Goal: Information Seeking & Learning: Compare options

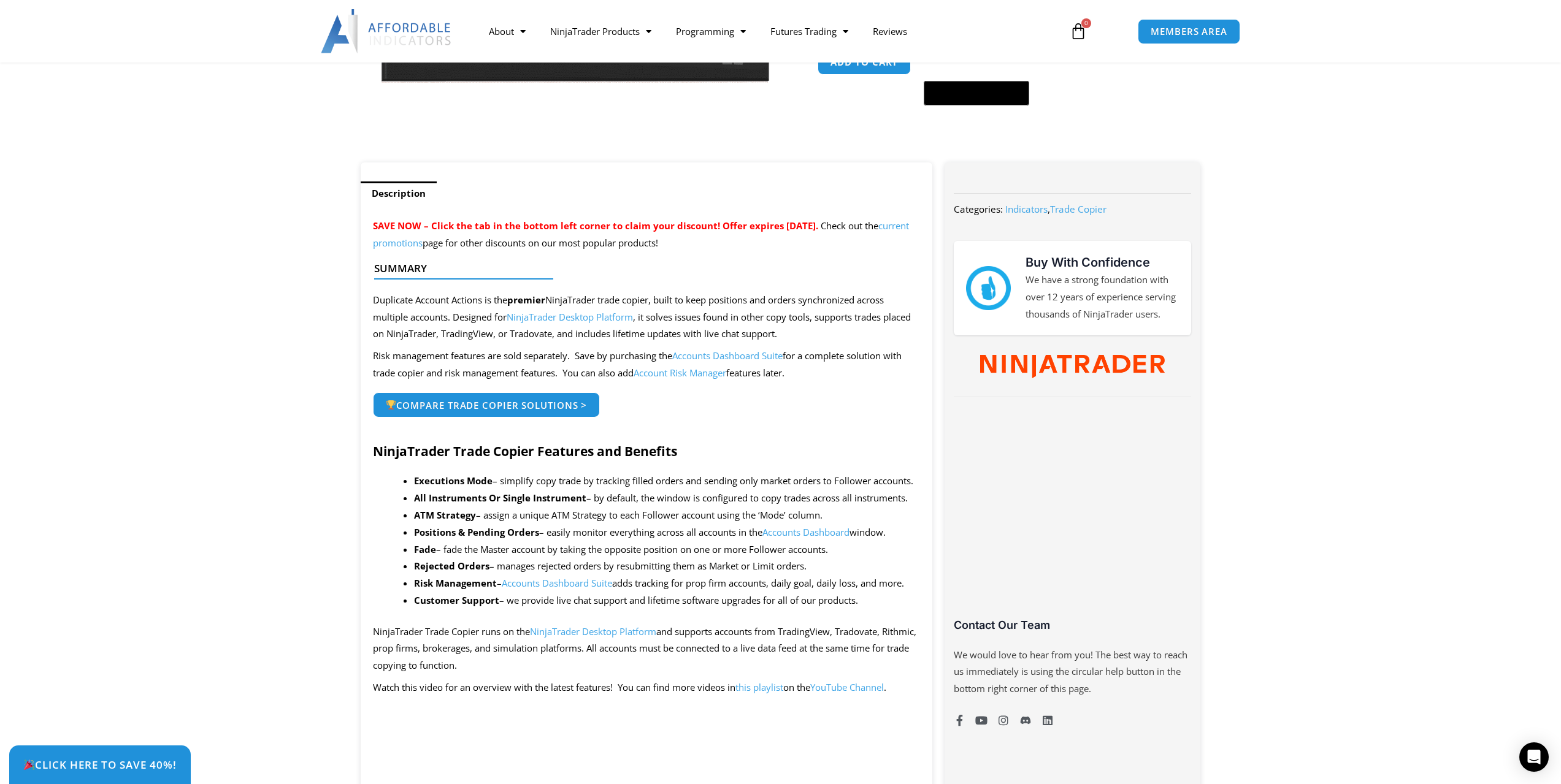
scroll to position [367, 0]
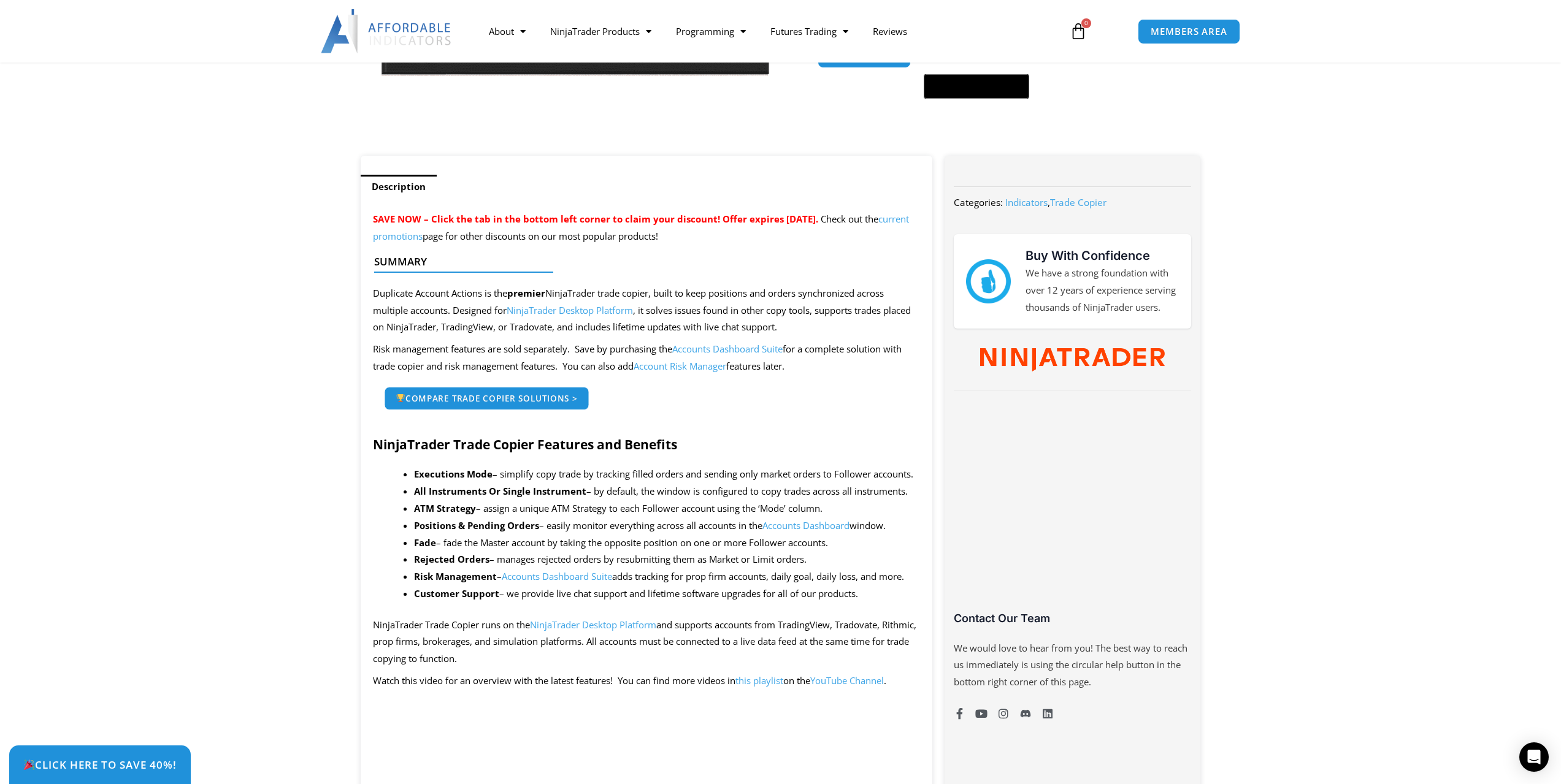
click at [557, 391] on link "Compare Trade Copier Solutions >" at bounding box center [487, 398] width 204 height 23
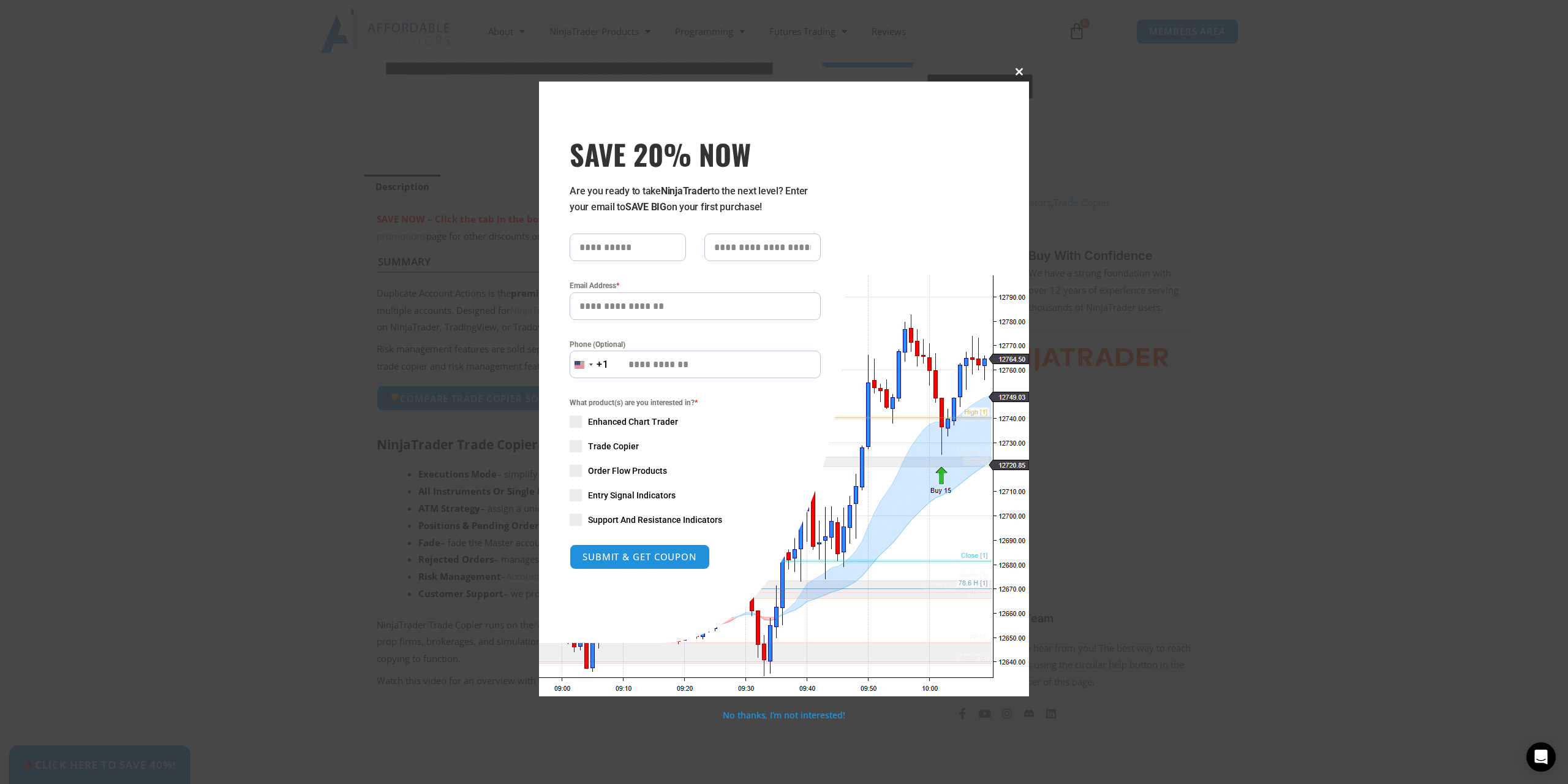
click at [1023, 76] on button "Close this module" at bounding box center [1019, 72] width 20 height 20
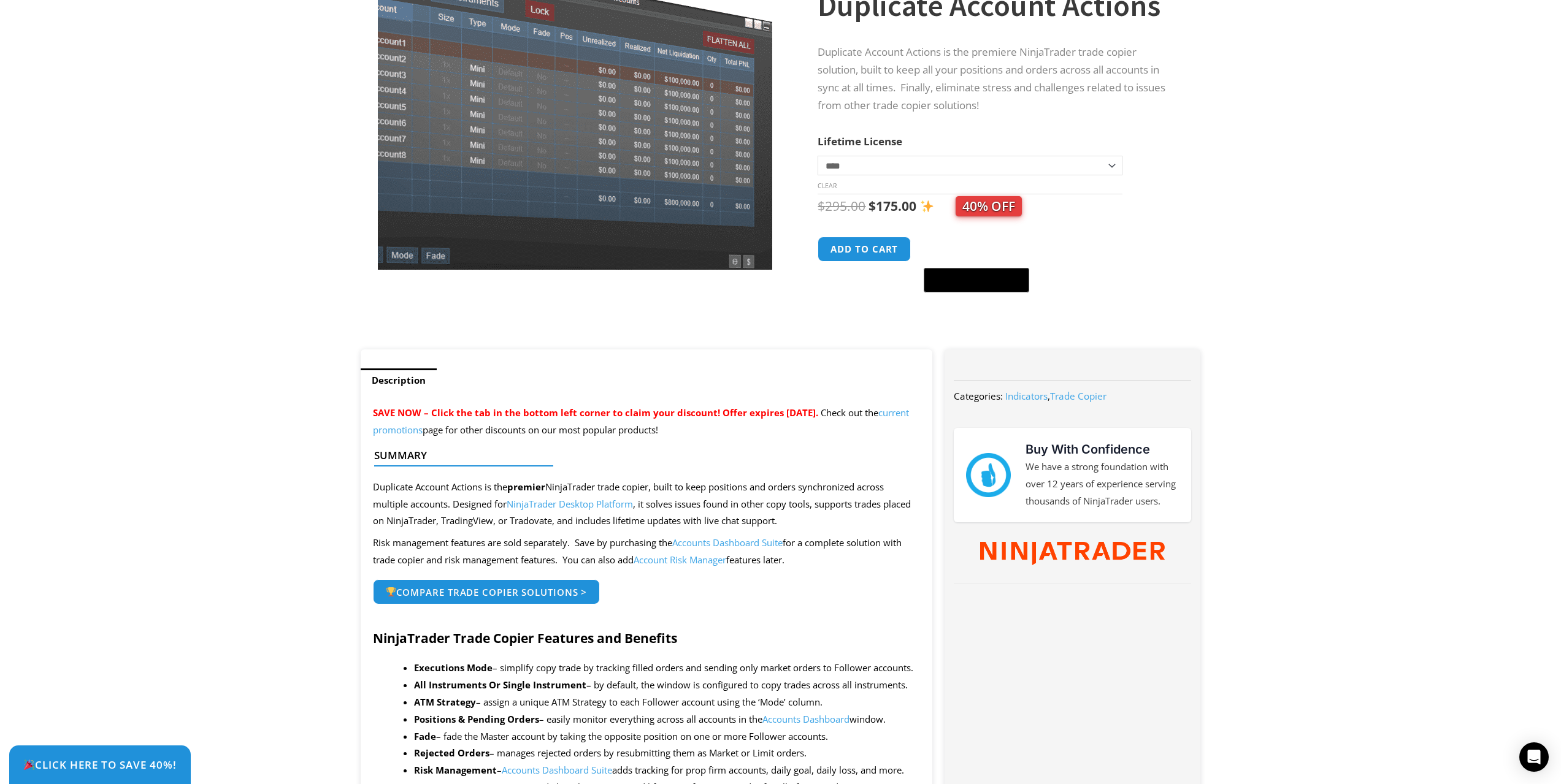
scroll to position [0, 0]
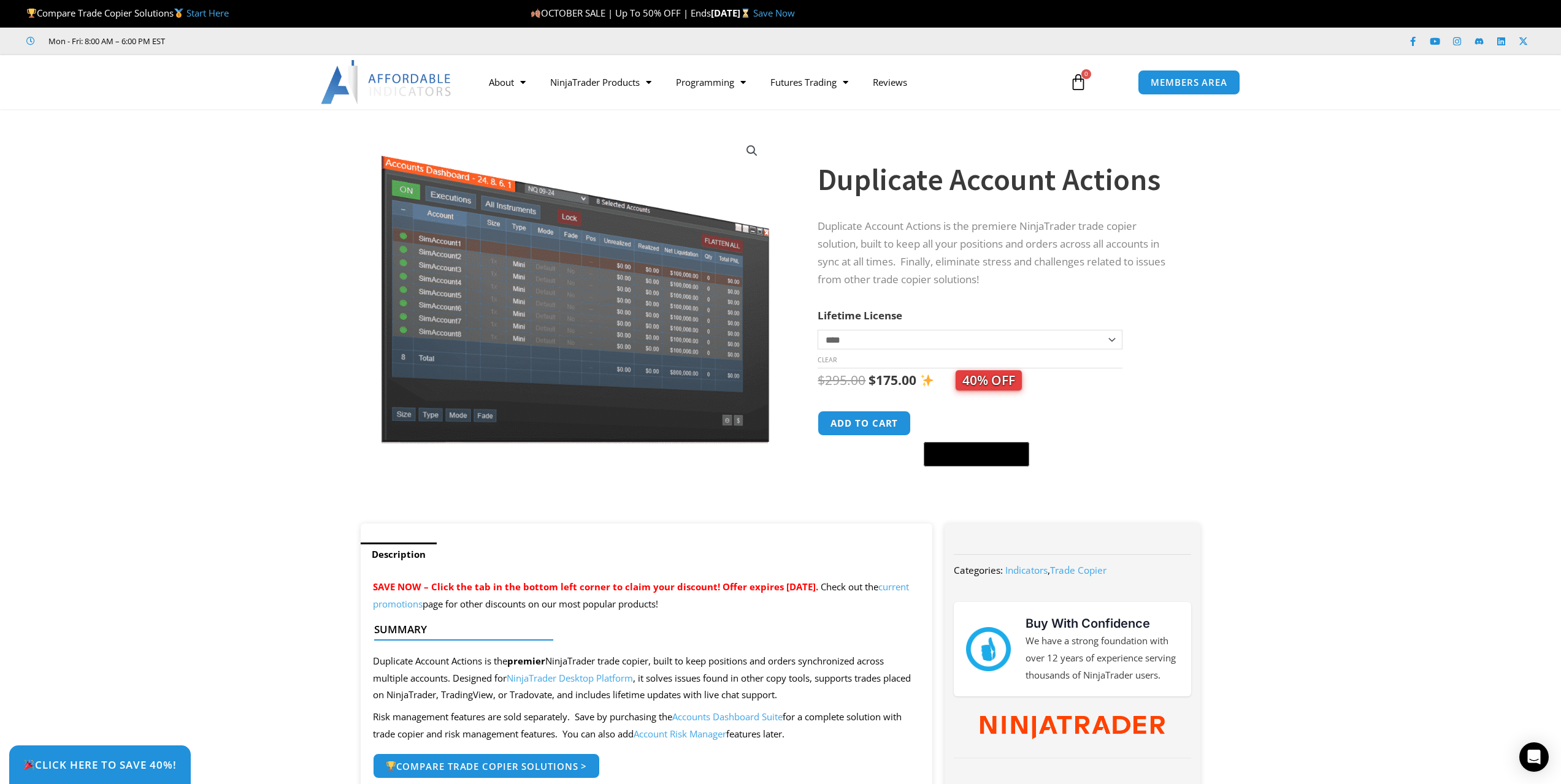
click at [974, 341] on select "**********" at bounding box center [969, 340] width 304 height 20
click at [975, 341] on select "**********" at bounding box center [969, 340] width 304 height 20
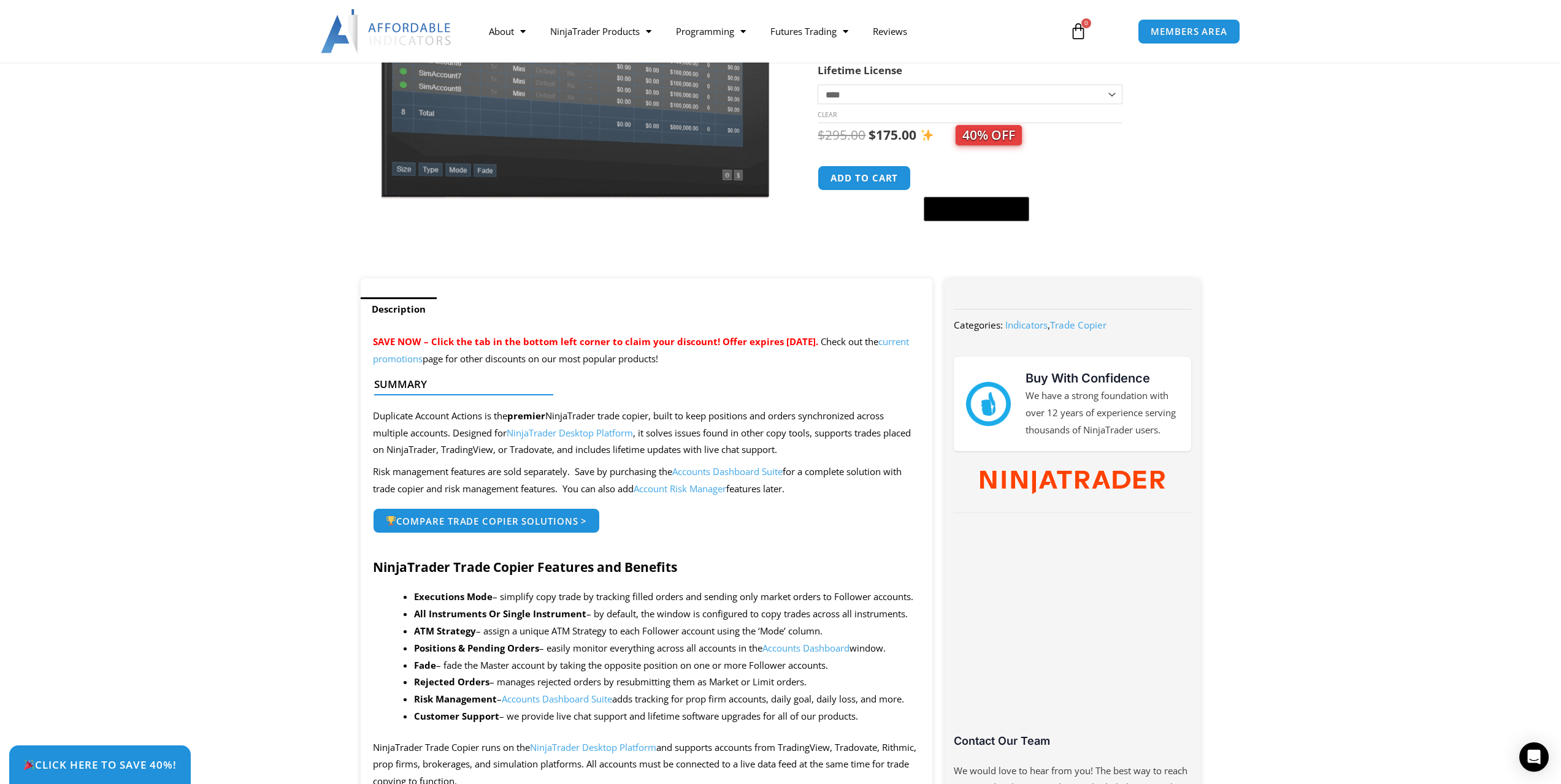
scroll to position [307, 0]
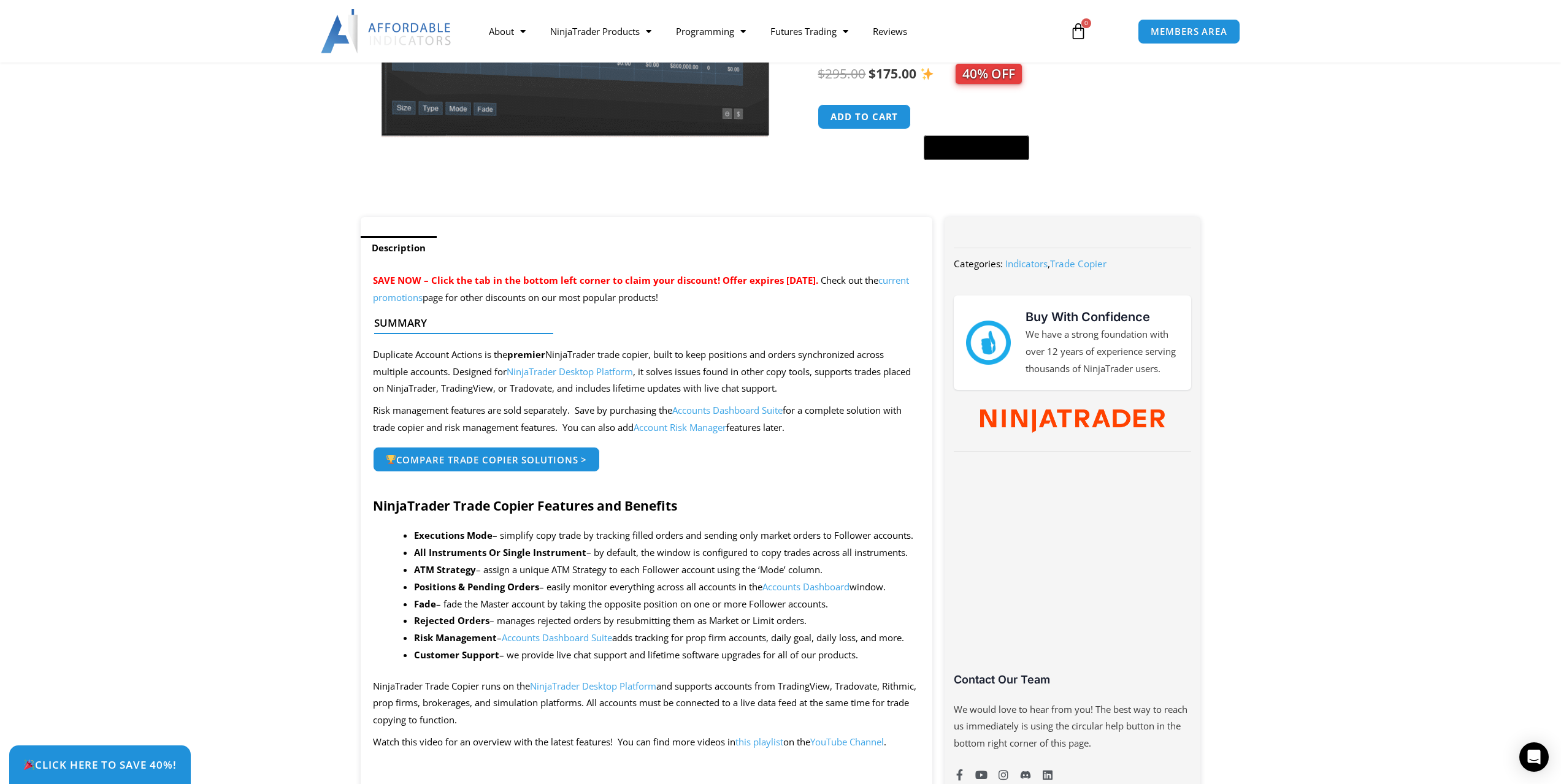
click at [713, 412] on link "Accounts Dashboard Suite" at bounding box center [727, 410] width 110 height 12
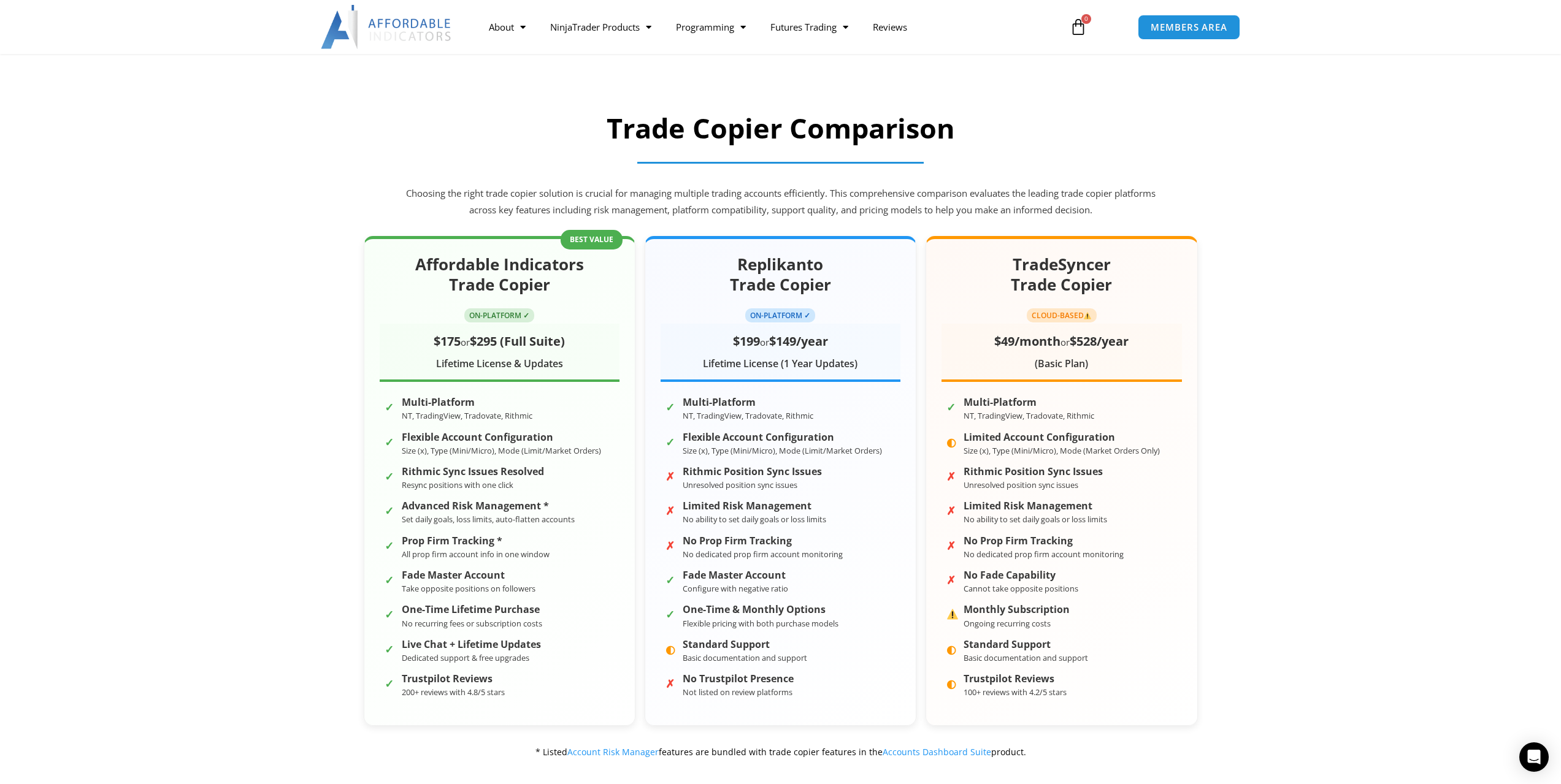
scroll to position [123, 0]
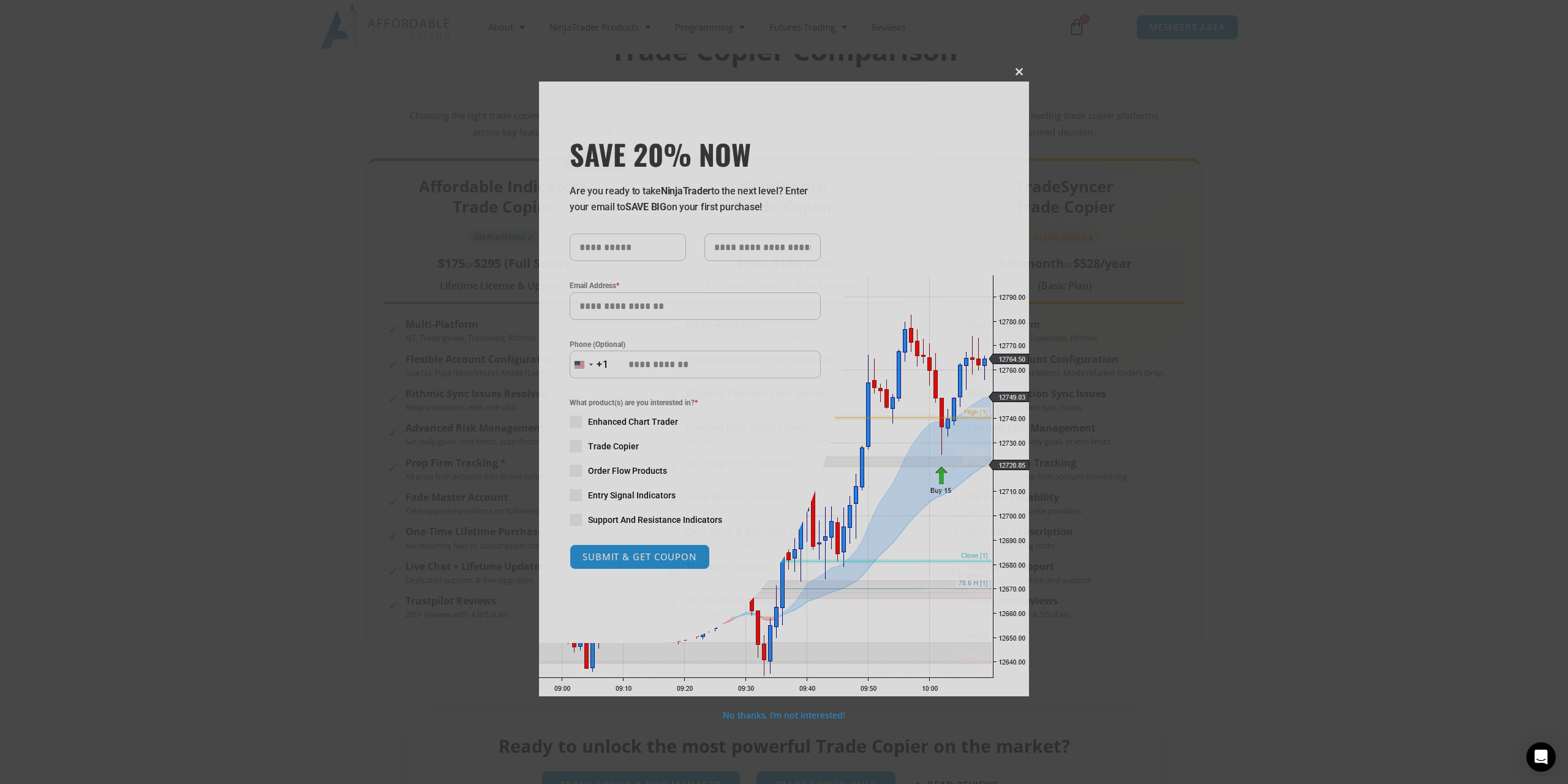
click at [1016, 76] on span "SAVE 20% NOW popup" at bounding box center [1019, 71] width 20 height 7
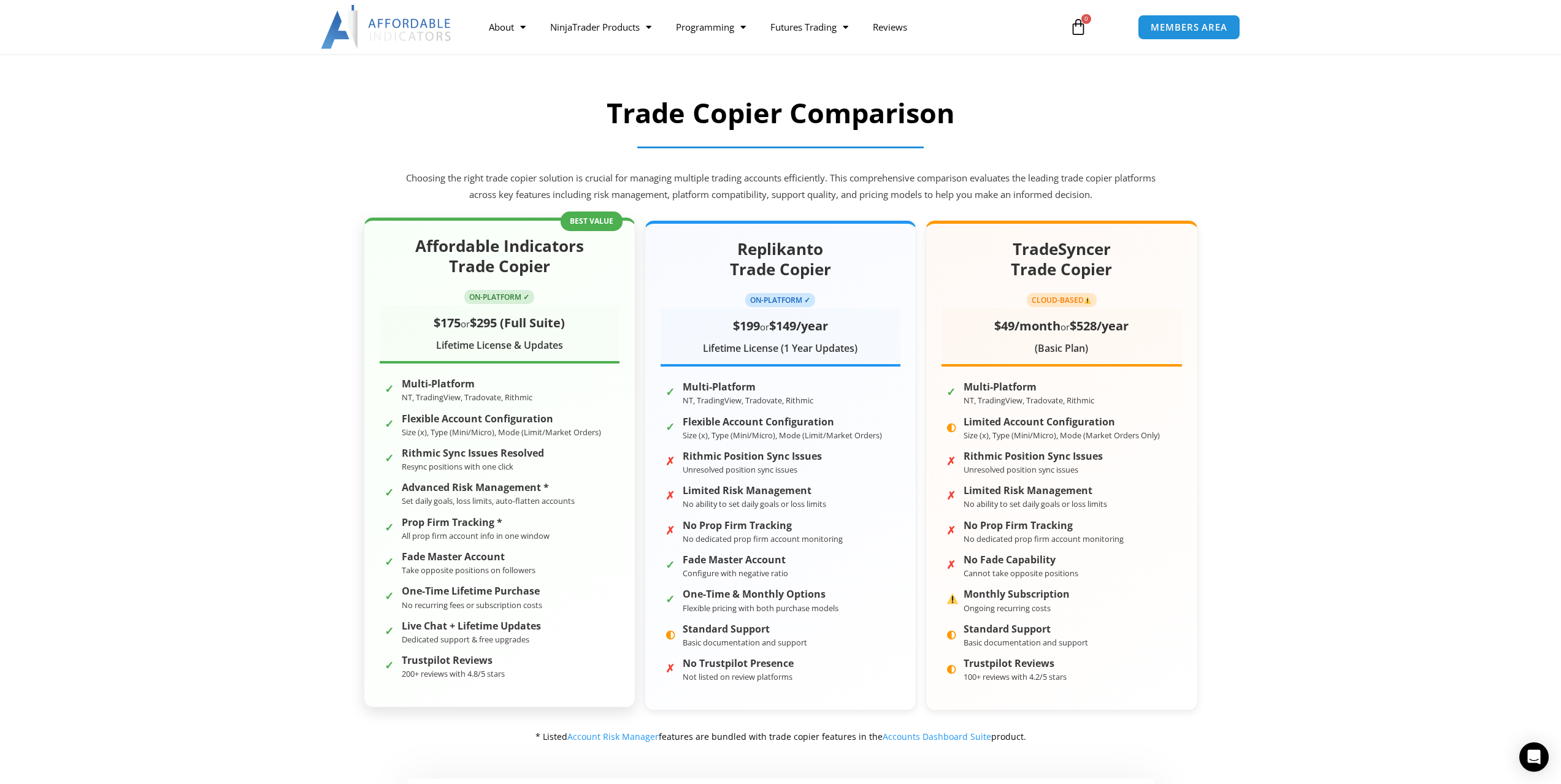
scroll to position [0, 0]
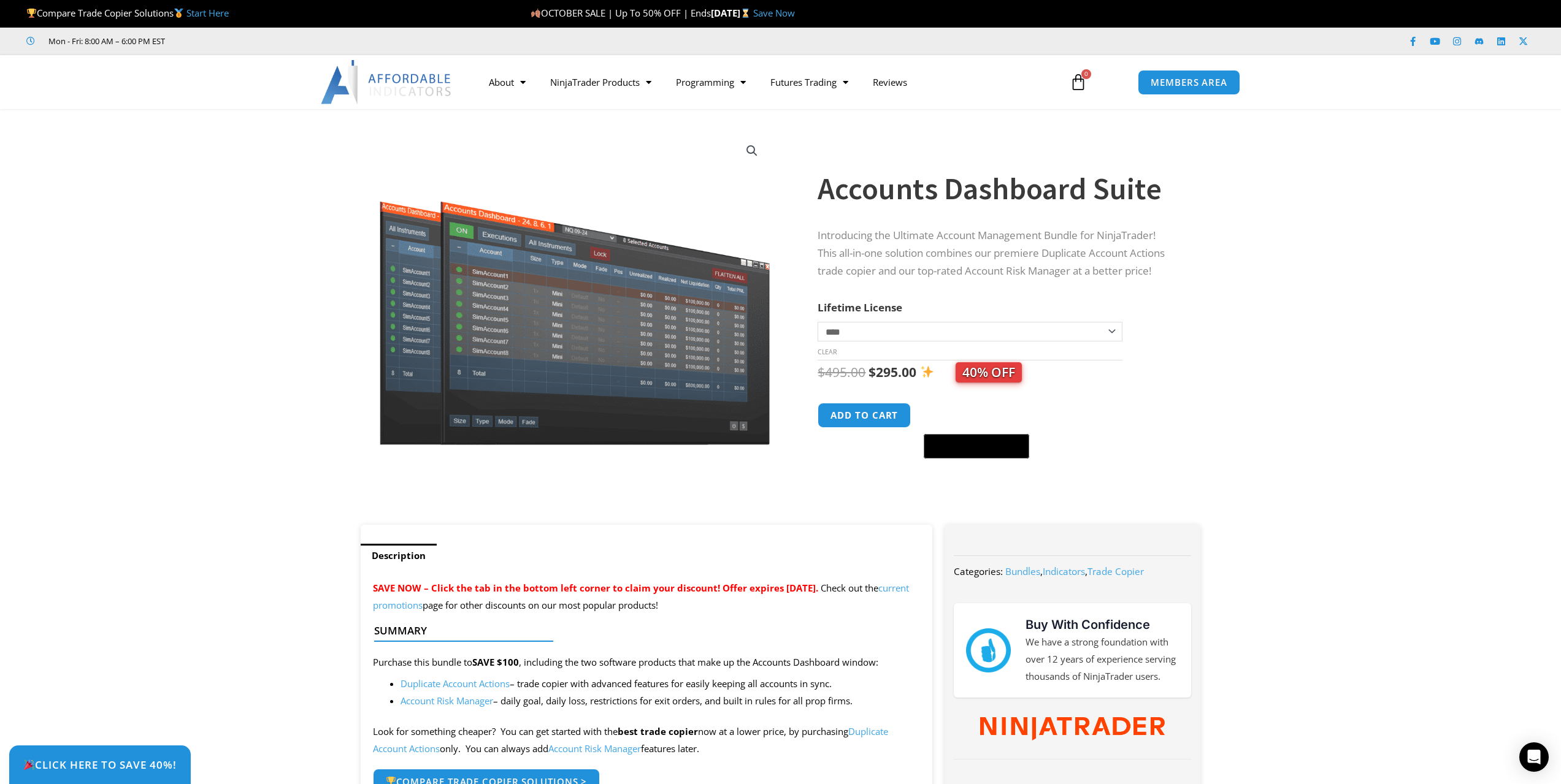
scroll to position [123, 0]
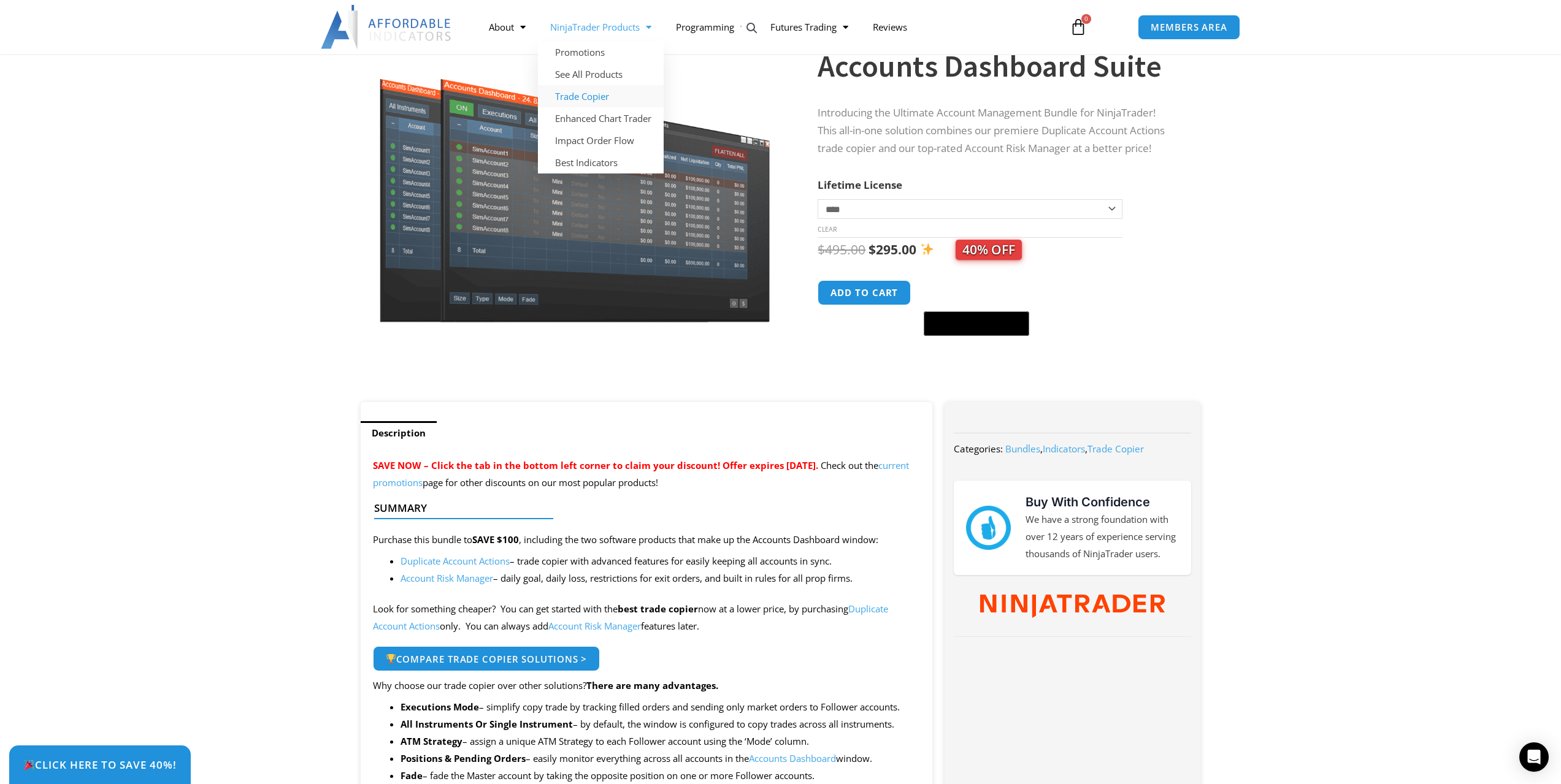
click at [585, 95] on link "Trade Copier" at bounding box center [601, 96] width 126 height 22
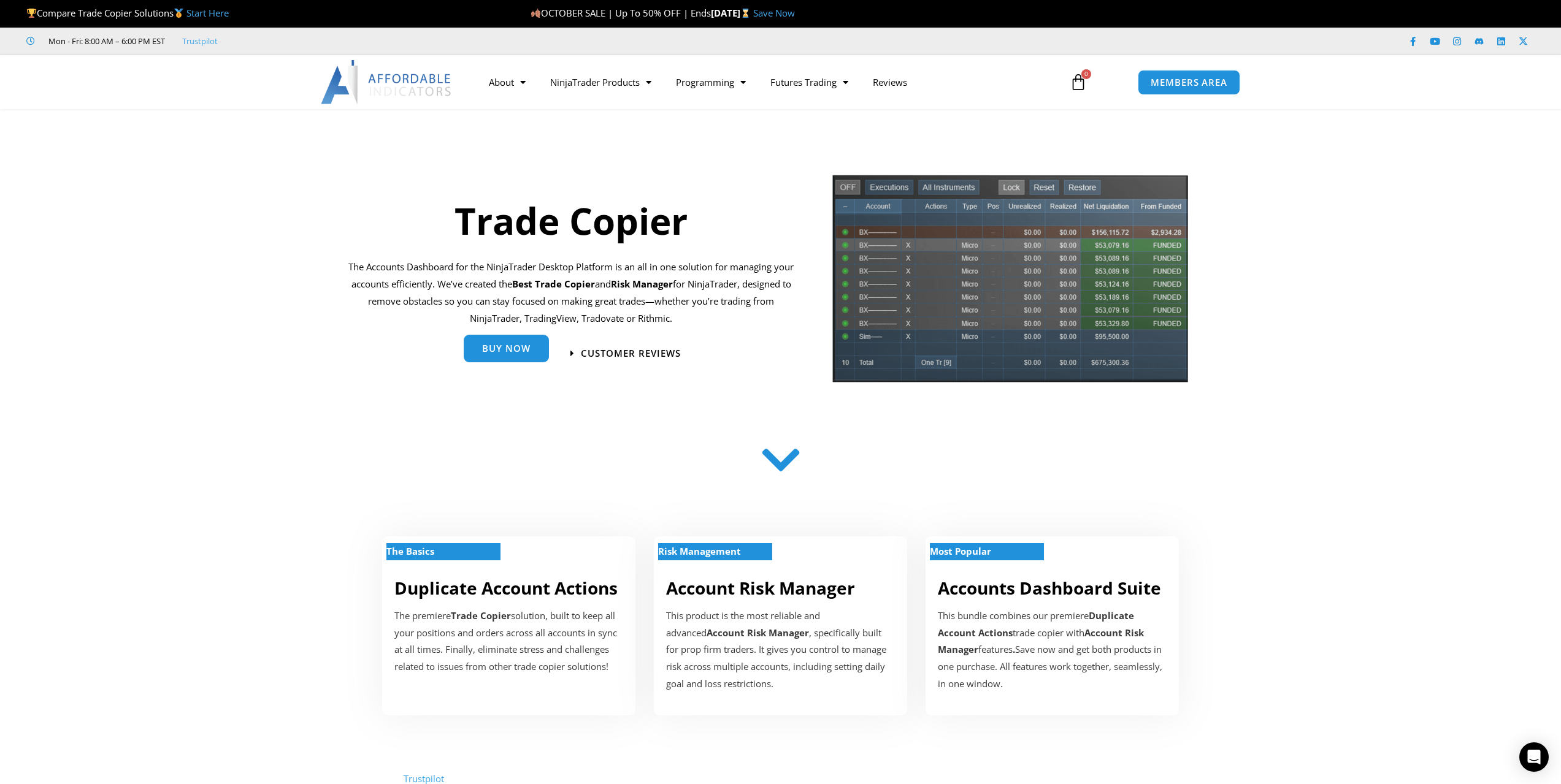
click at [503, 353] on span "Buy Now" at bounding box center [505, 348] width 48 height 9
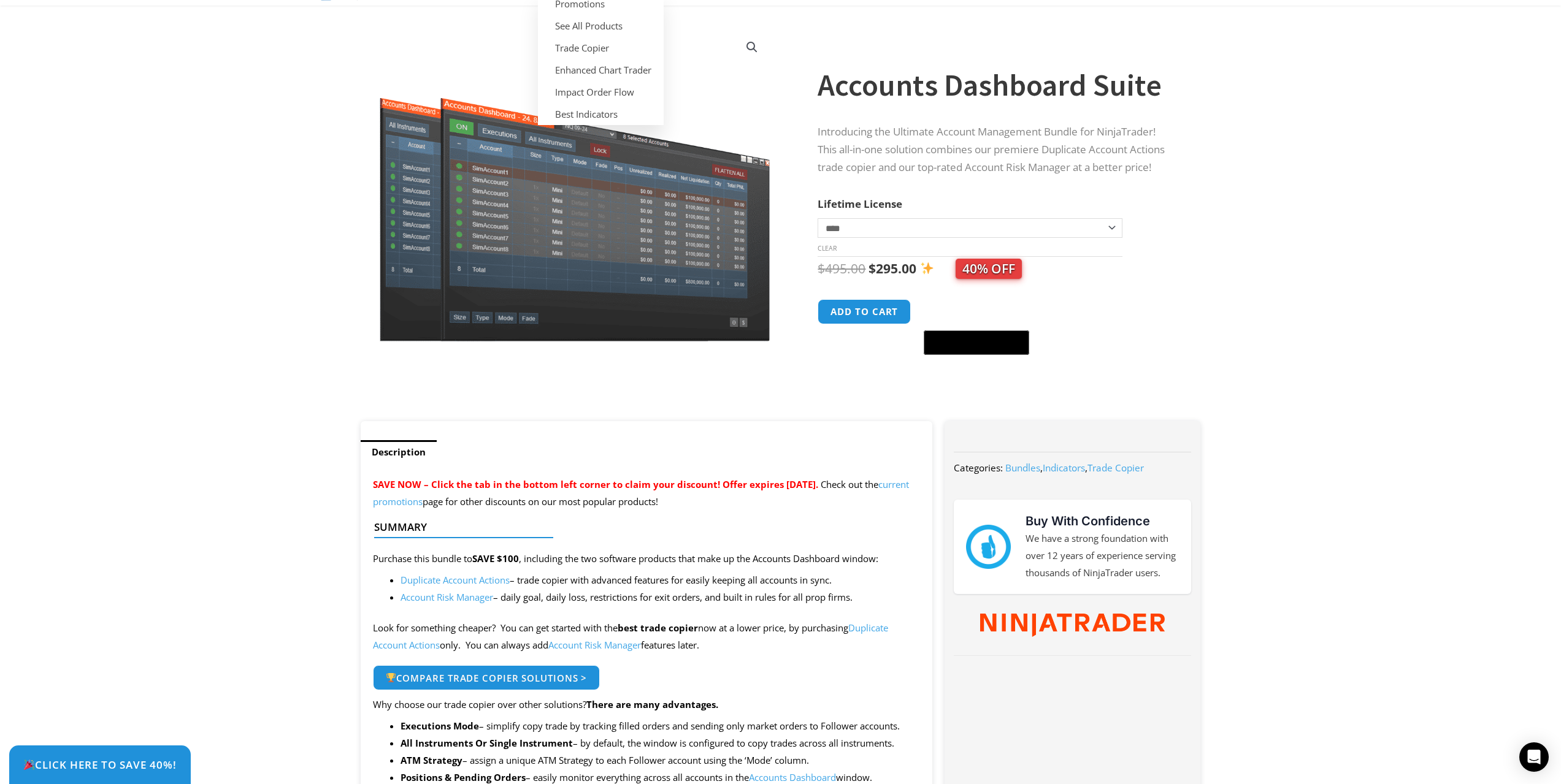
scroll to position [246, 0]
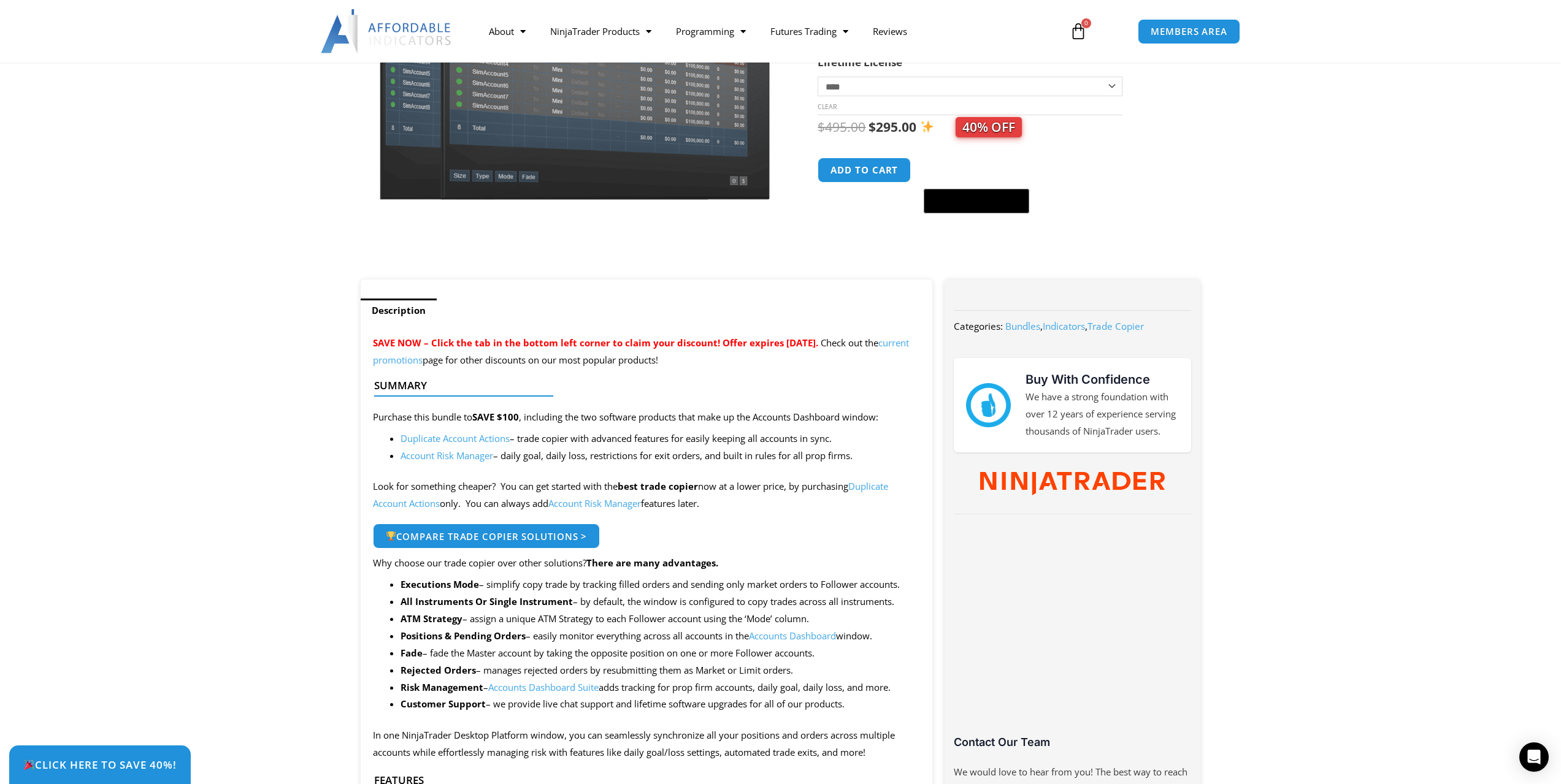
click at [429, 436] on link "Duplicate Account Actions" at bounding box center [454, 438] width 109 height 12
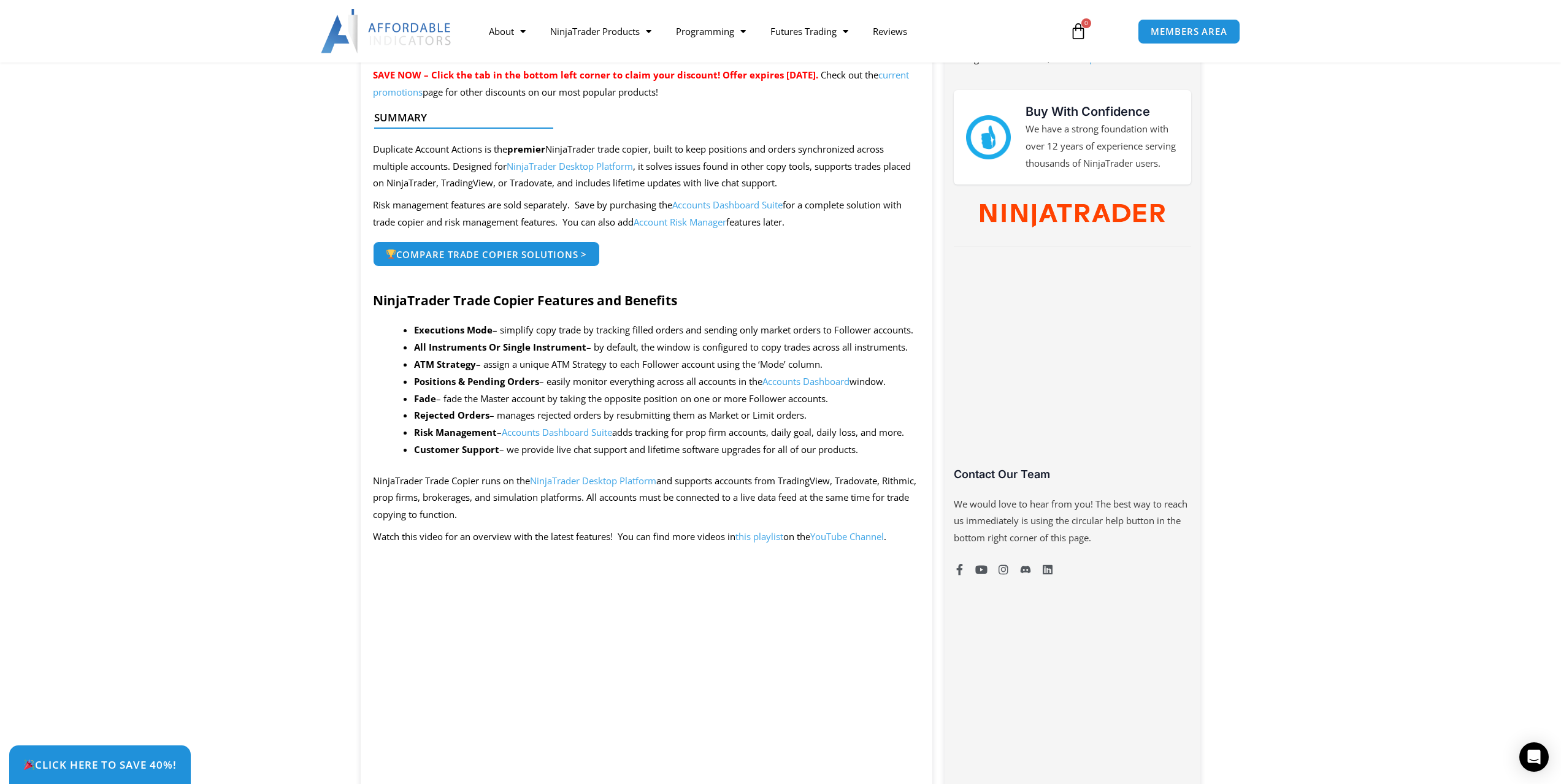
scroll to position [490, 0]
